Goal: Navigation & Orientation: Find specific page/section

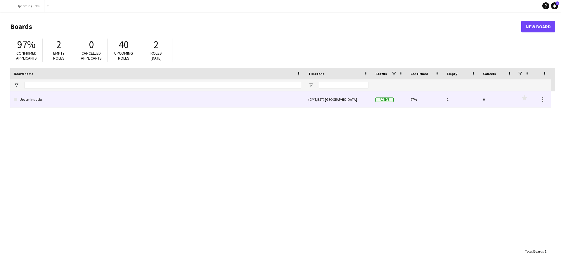
click at [388, 100] on span "Active" at bounding box center [385, 100] width 18 height 4
click at [26, 100] on link "Upcoming Jobs" at bounding box center [158, 99] width 288 height 16
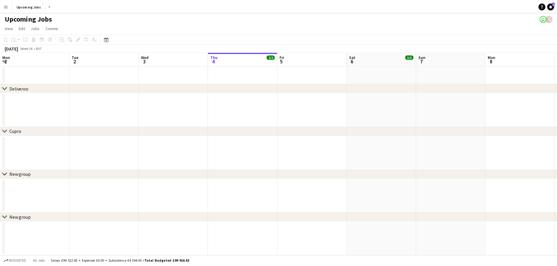
scroll to position [0, 140]
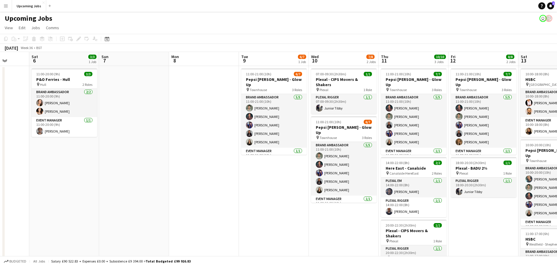
drag, startPoint x: 359, startPoint y: 185, endPoint x: 179, endPoint y: 195, distance: 180.6
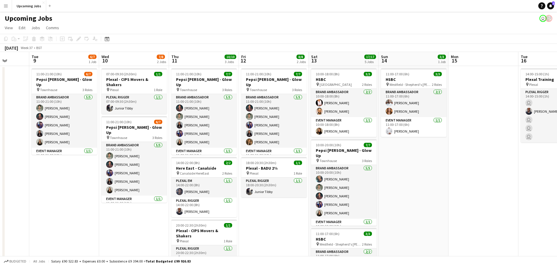
scroll to position [0, 166]
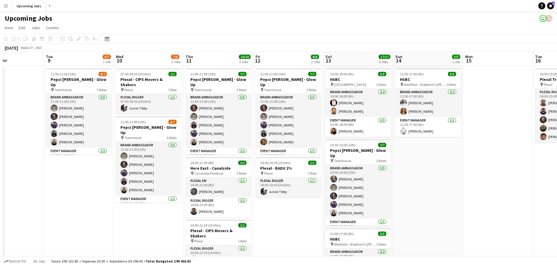
drag, startPoint x: 279, startPoint y: 212, endPoint x: 84, endPoint y: 213, distance: 195.3
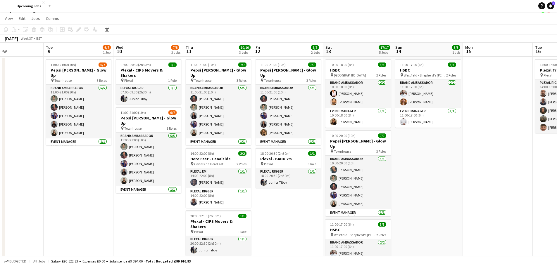
scroll to position [0, 0]
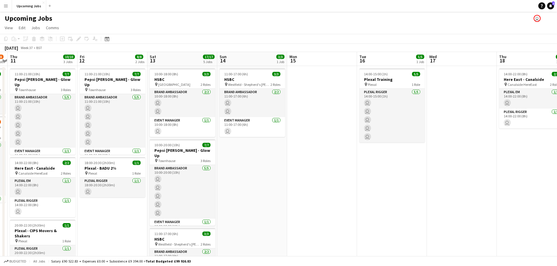
drag, startPoint x: 494, startPoint y: 180, endPoint x: 398, endPoint y: 188, distance: 96.2
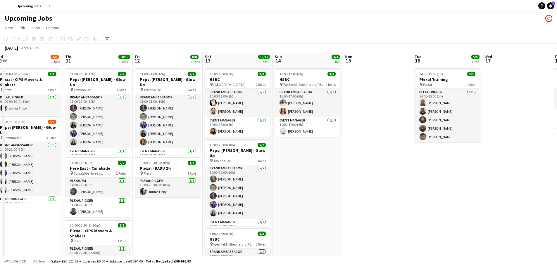
scroll to position [0, 146]
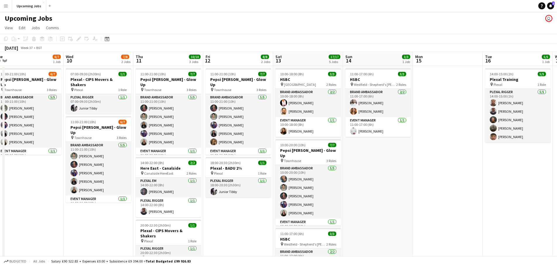
drag, startPoint x: 296, startPoint y: 172, endPoint x: 365, endPoint y: 172, distance: 68.7
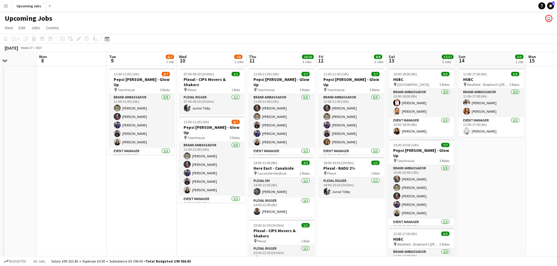
drag, startPoint x: 39, startPoint y: 209, endPoint x: 13, endPoint y: 206, distance: 26.8
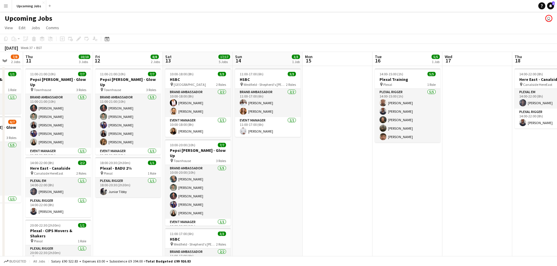
scroll to position [0, 162]
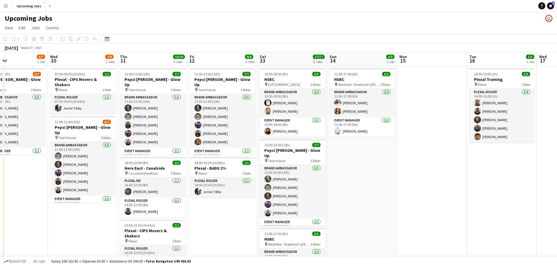
drag, startPoint x: 377, startPoint y: 213, endPoint x: 393, endPoint y: 216, distance: 15.8
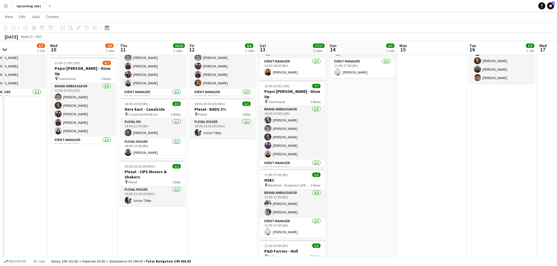
scroll to position [0, 0]
